Goal: Task Accomplishment & Management: Manage account settings

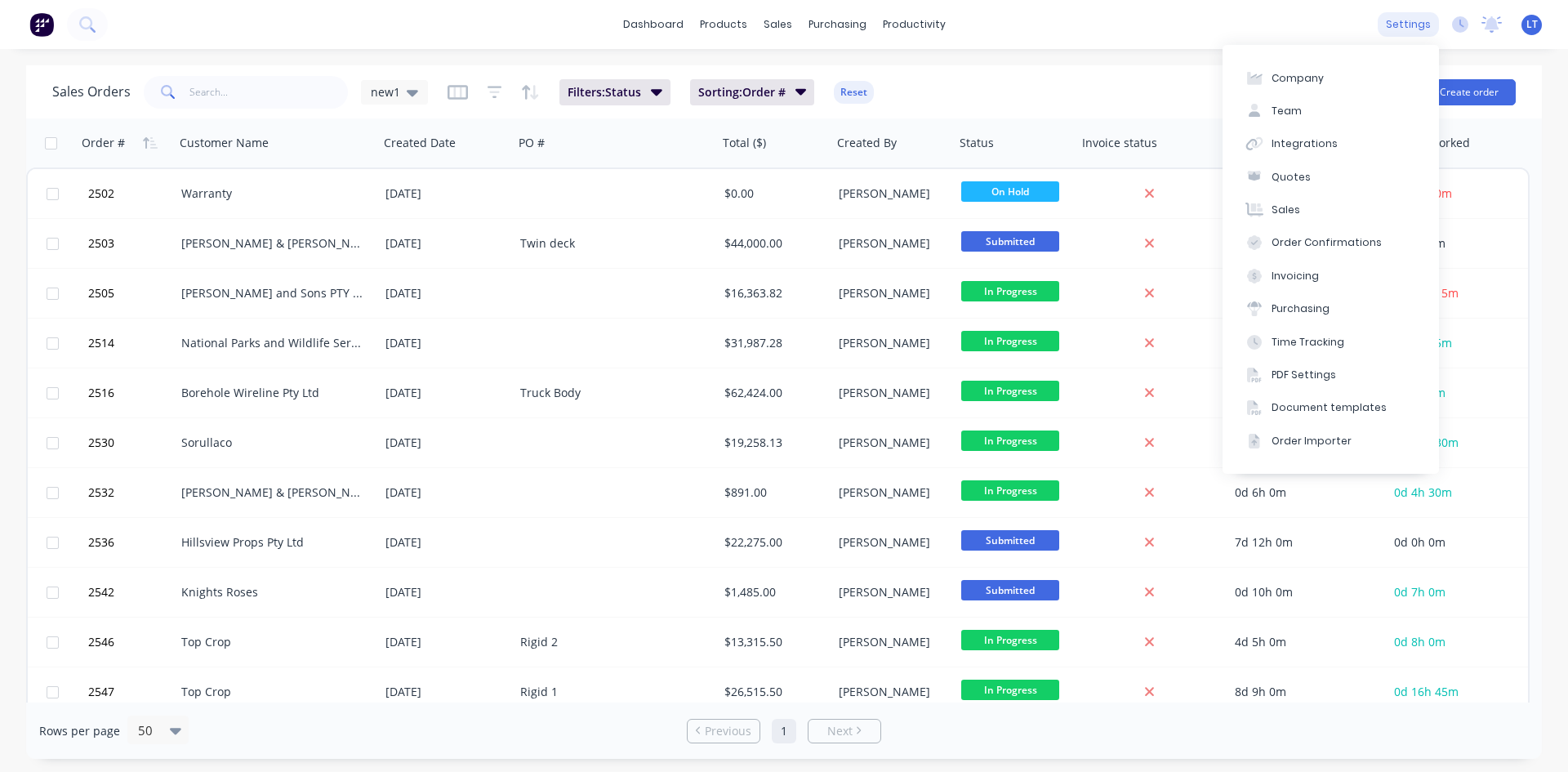
click at [1416, 32] on div "settings" at bounding box center [1408, 24] width 62 height 25
click at [1278, 119] on button "Team" at bounding box center [1331, 111] width 217 height 33
